Goal: Register for event/course

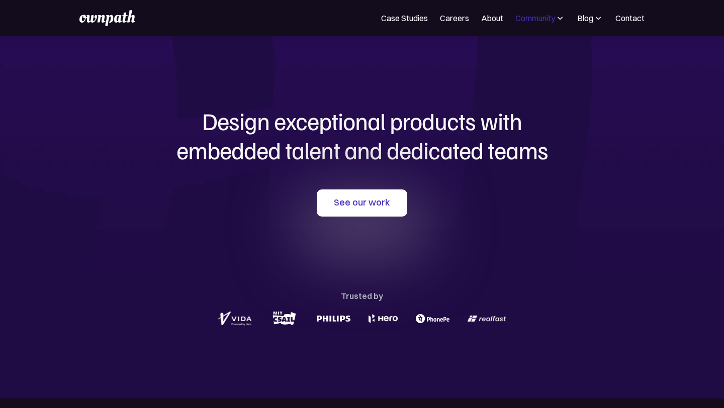
click at [538, 18] on div "Community" at bounding box center [536, 18] width 40 height 12
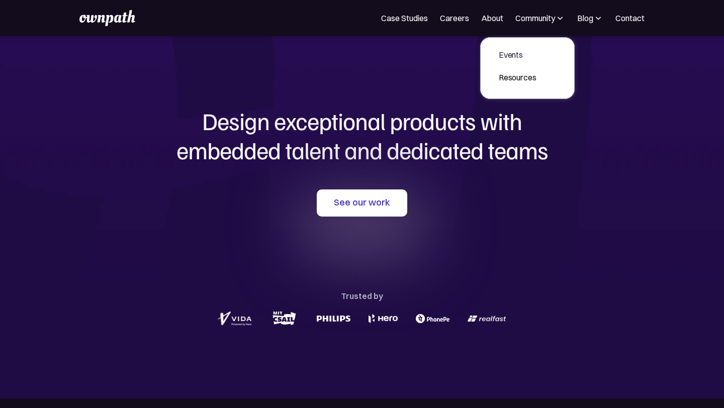
click at [519, 62] on link "Events" at bounding box center [518, 55] width 54 height 18
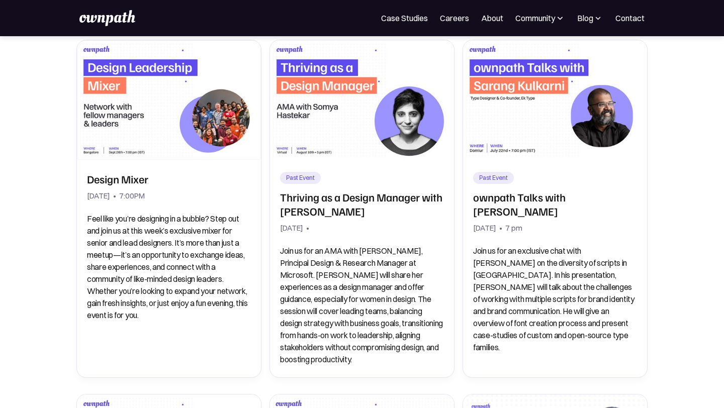
scroll to position [145, 0]
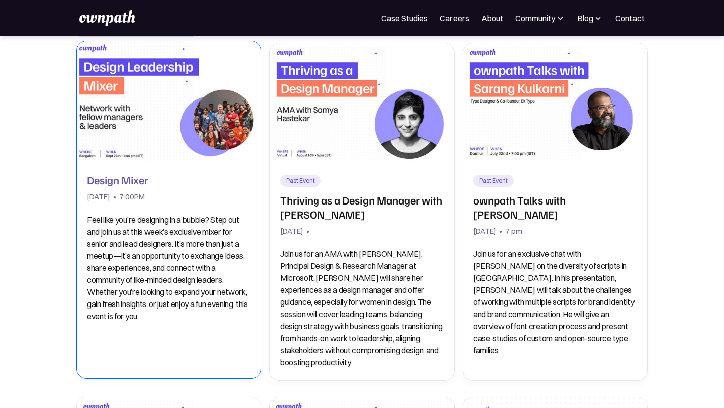
click at [134, 71] on img at bounding box center [168, 100] width 193 height 125
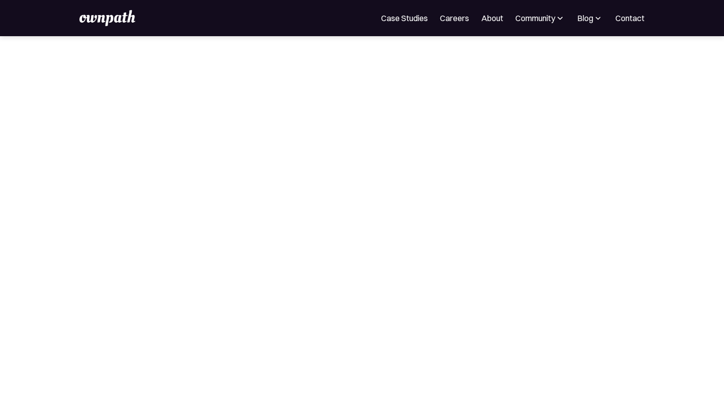
scroll to position [469, 0]
